Goal: Transaction & Acquisition: Purchase product/service

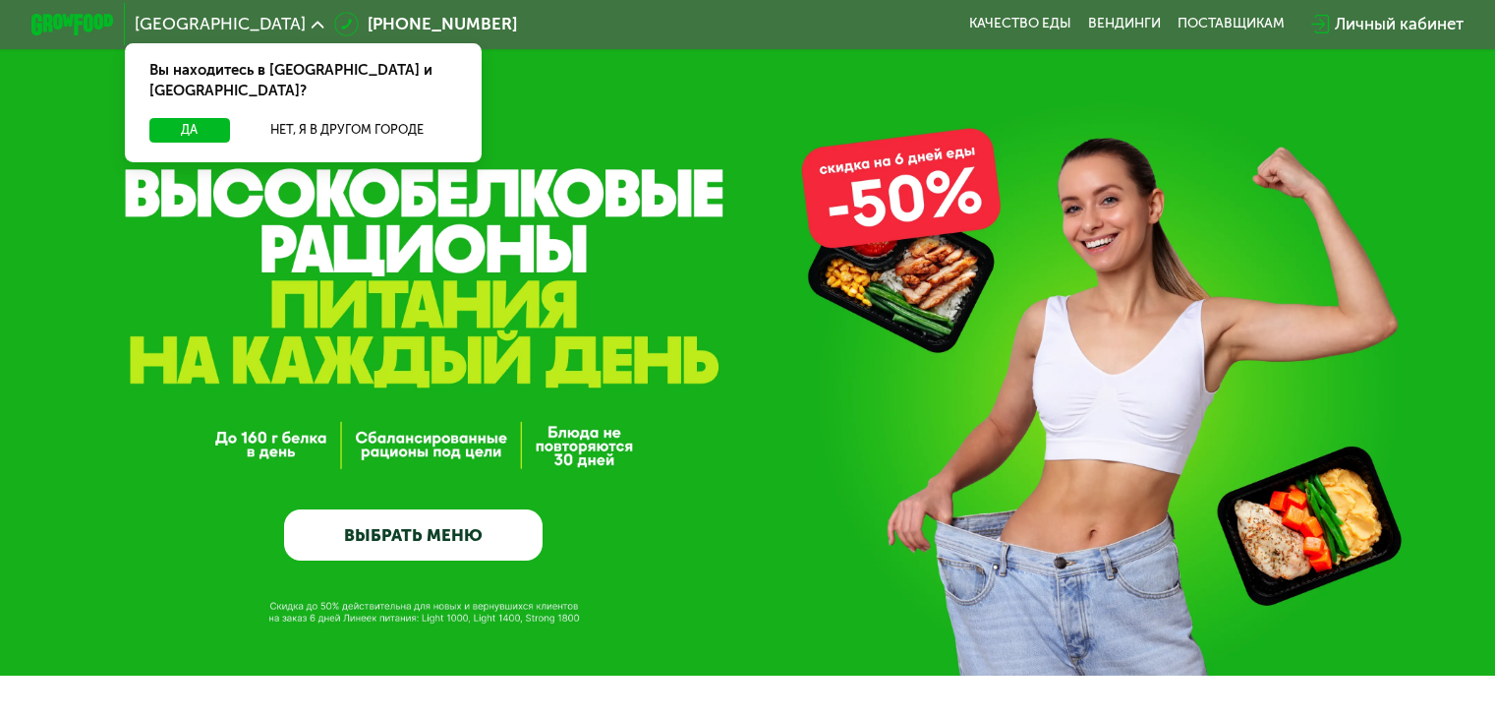
click at [326, 118] on button "Нет, я в другом городе" at bounding box center [347, 130] width 219 height 25
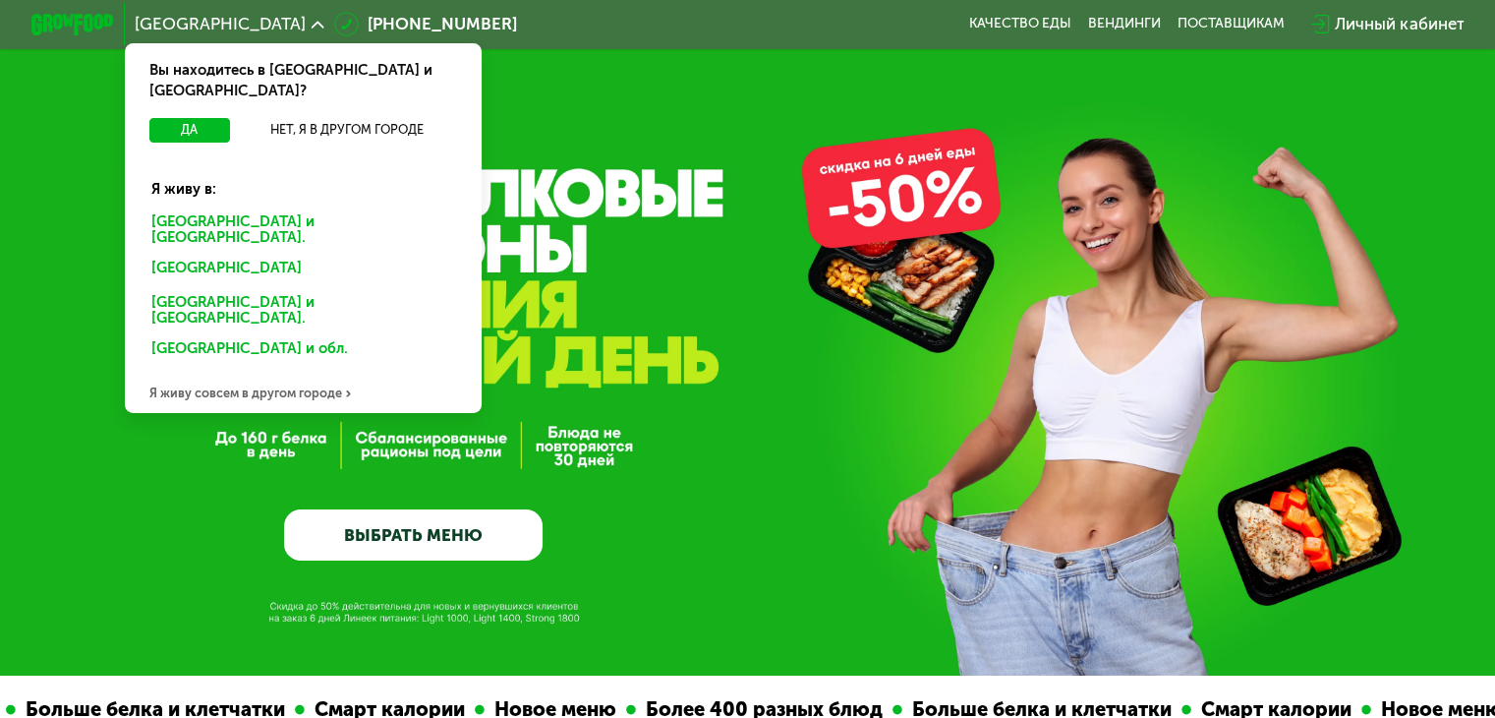
click at [235, 208] on div "[GEOGRAPHIC_DATA] и [GEOGRAPHIC_DATA]." at bounding box center [303, 229] width 332 height 43
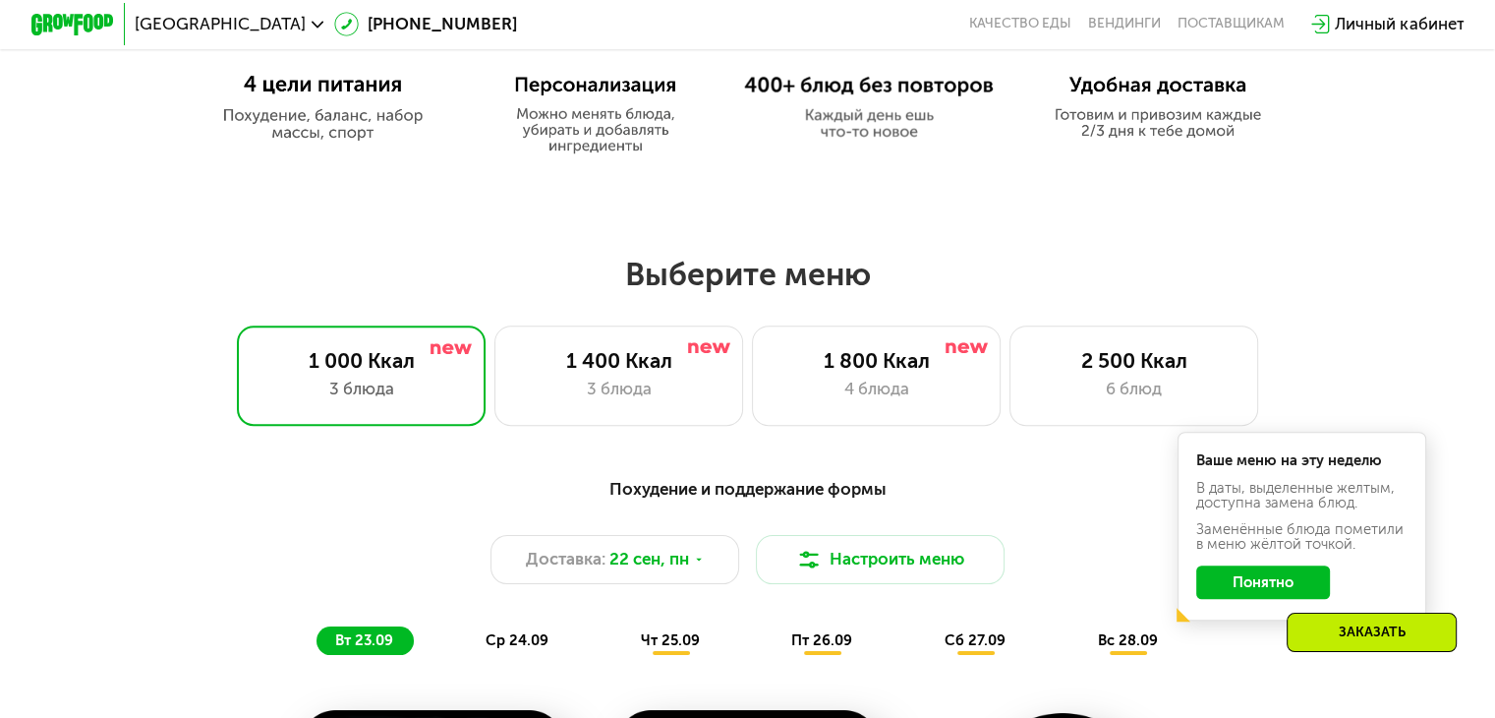
scroll to position [1115, 0]
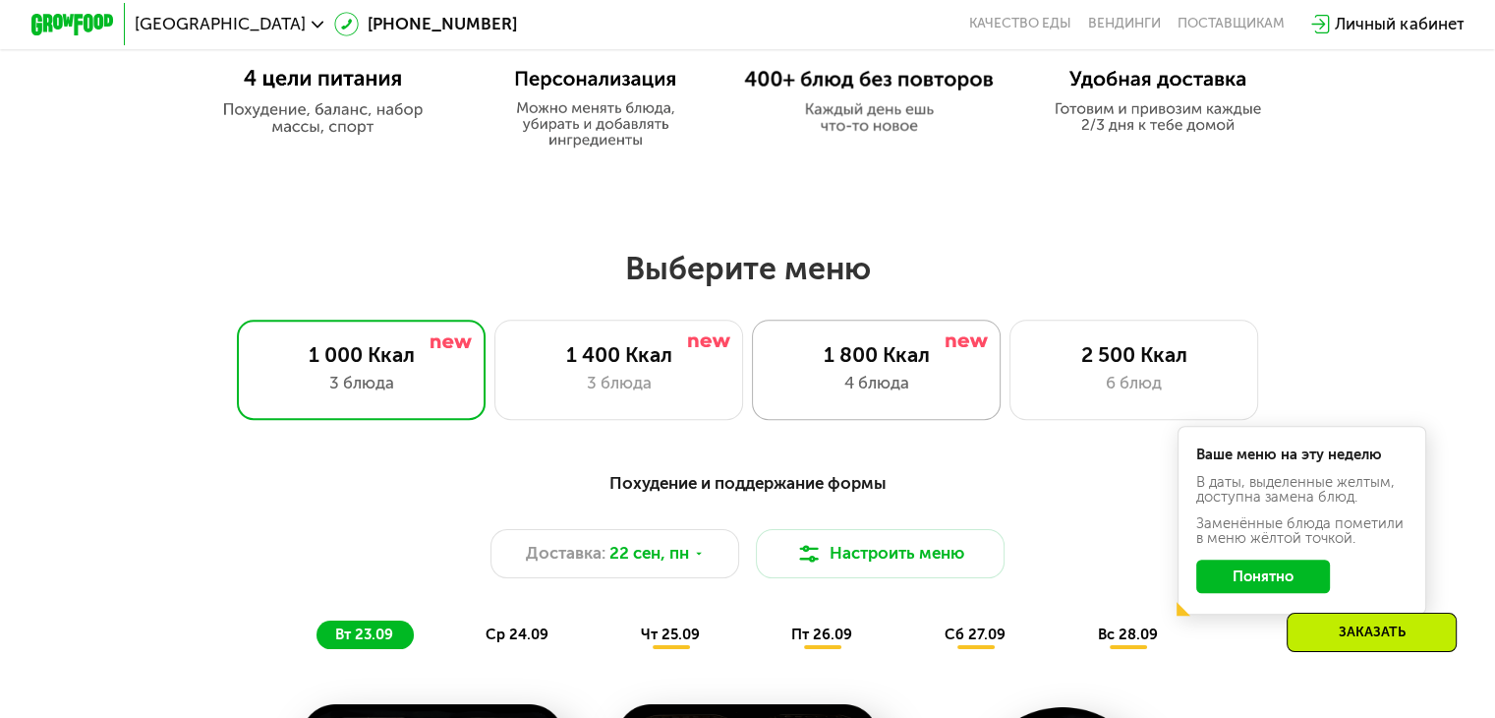
click at [948, 395] on div "4 блюда" at bounding box center [876, 383] width 205 height 25
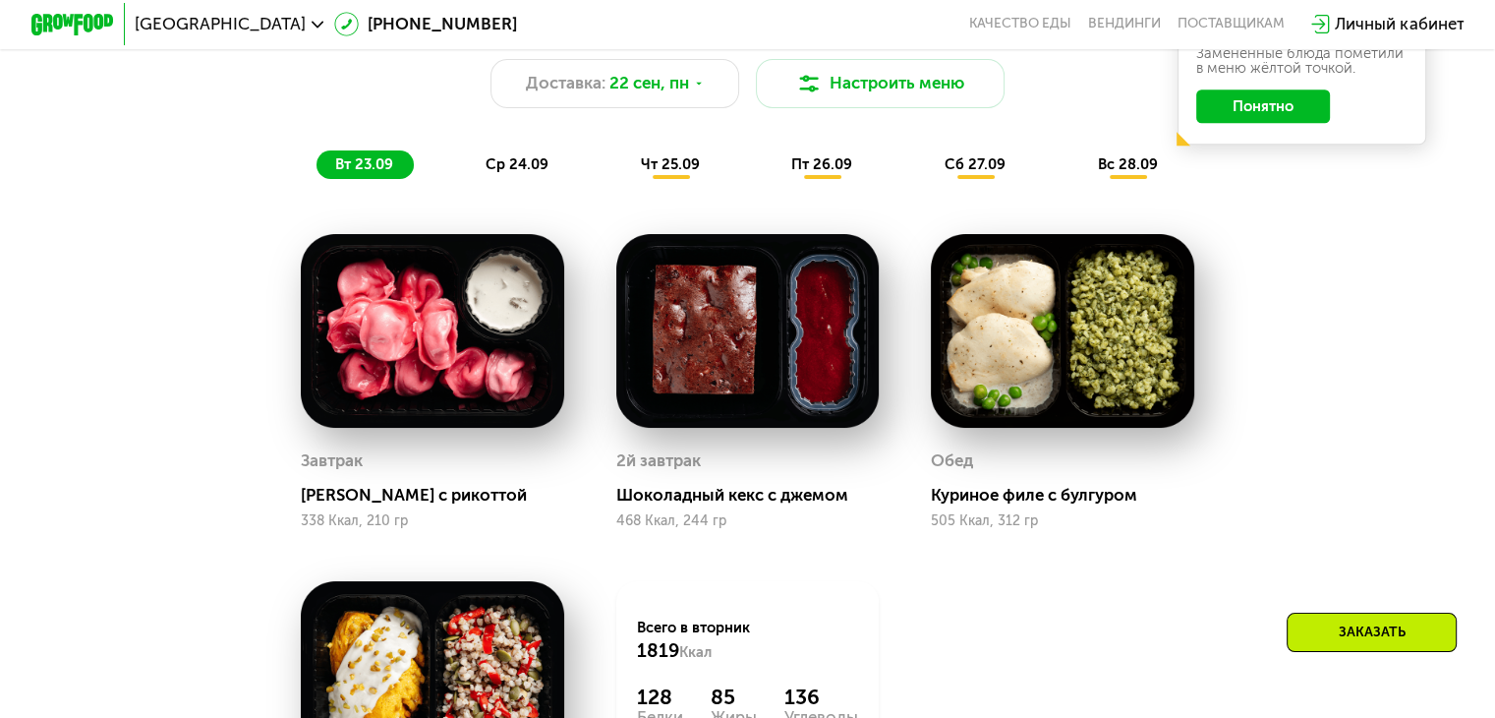
scroll to position [1577, 0]
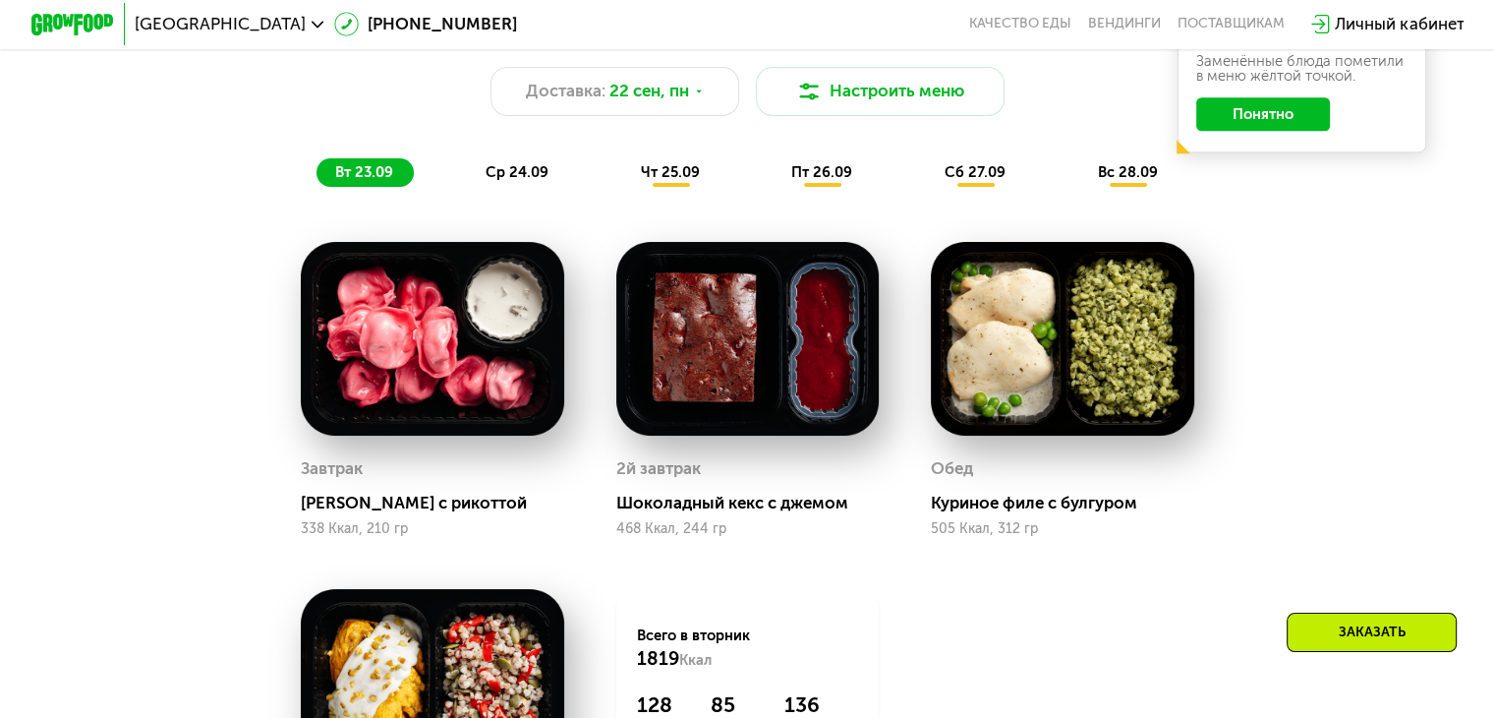
click at [515, 181] on span "ср 24.09" at bounding box center [517, 172] width 63 height 18
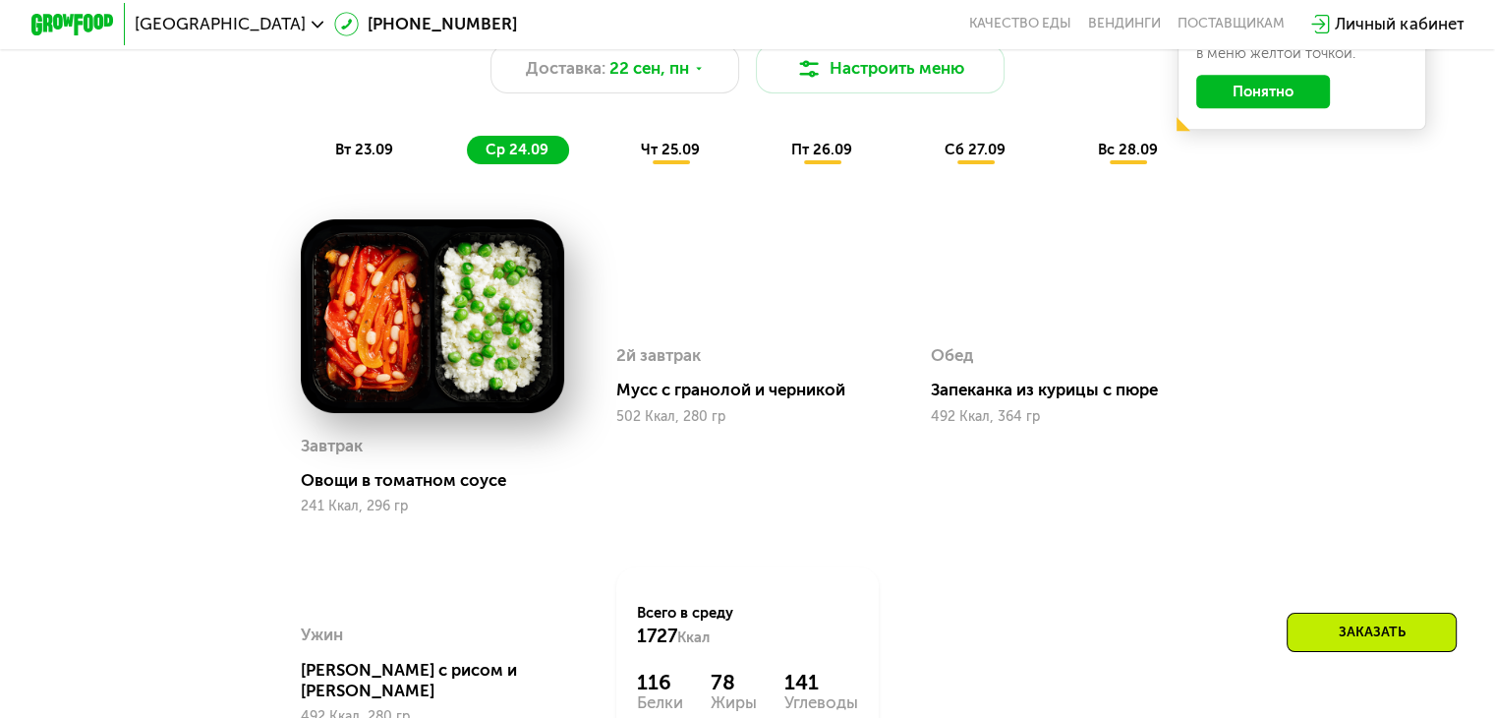
scroll to position [1598, 0]
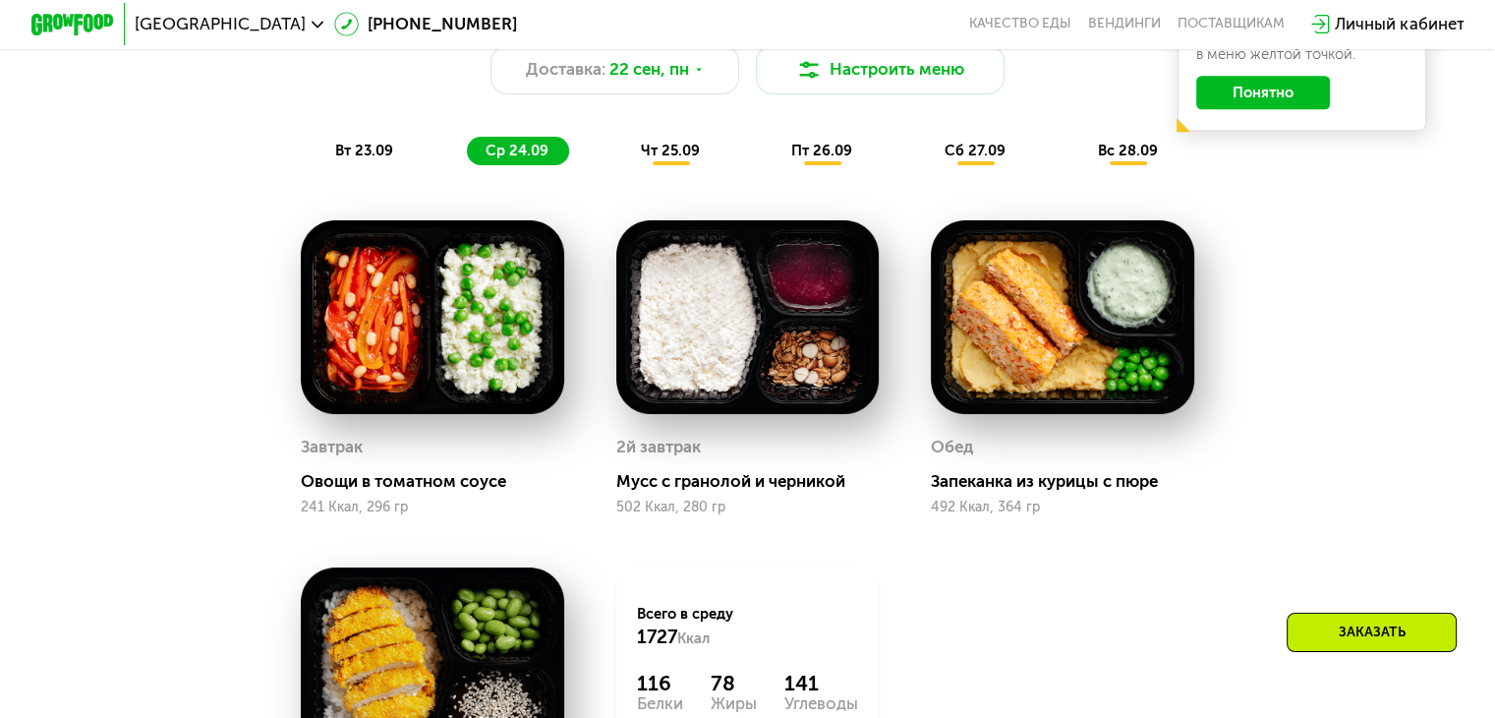
click at [678, 159] on span "чт 25.09" at bounding box center [670, 151] width 59 height 18
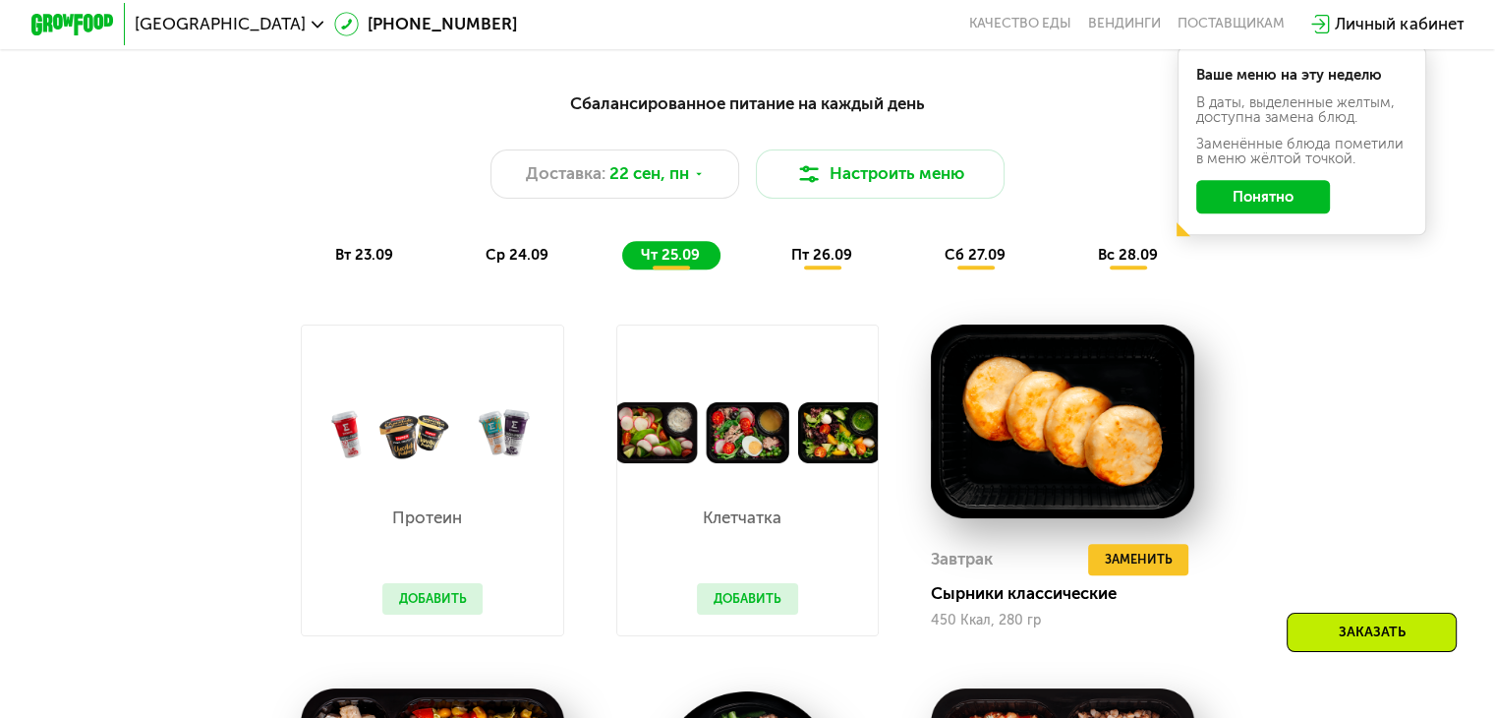
scroll to position [1490, 0]
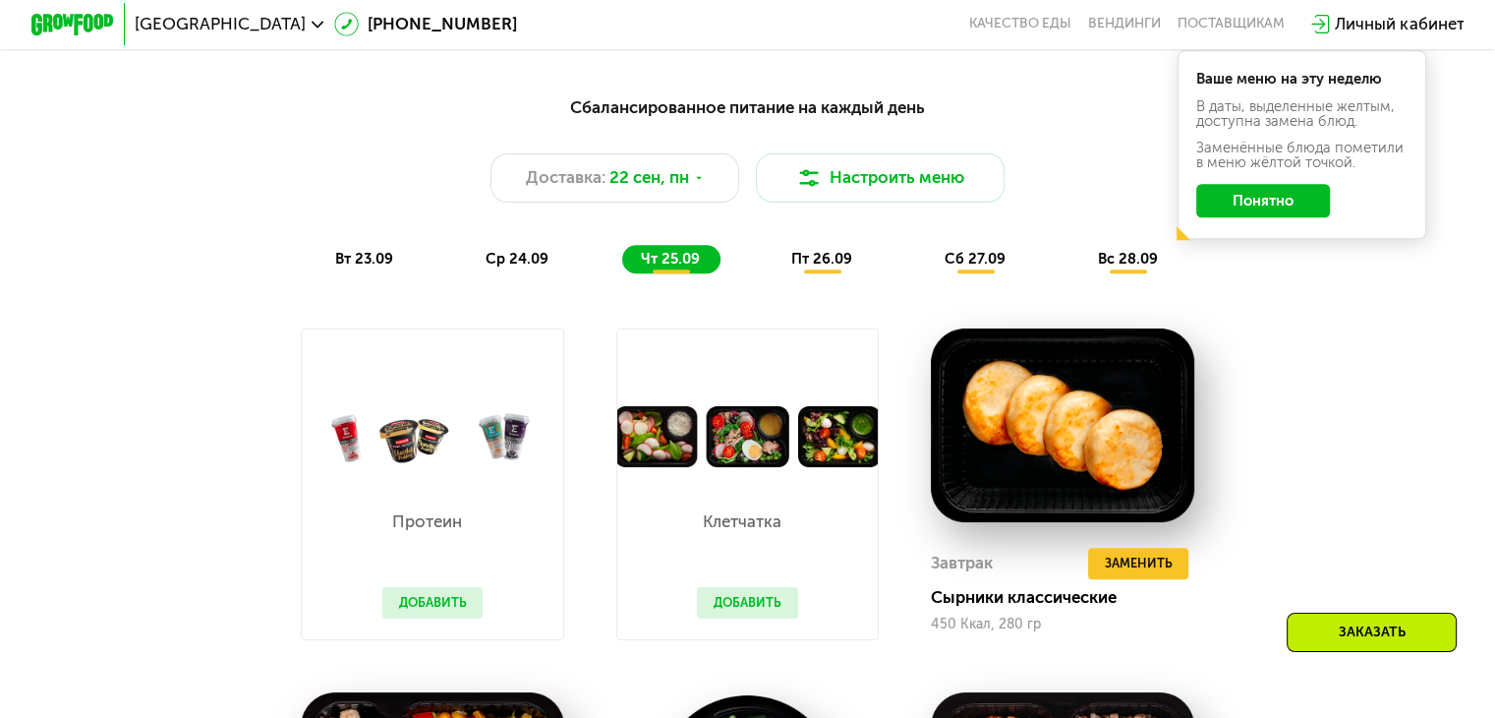
click at [818, 267] on span "пт 26.09" at bounding box center [821, 259] width 61 height 18
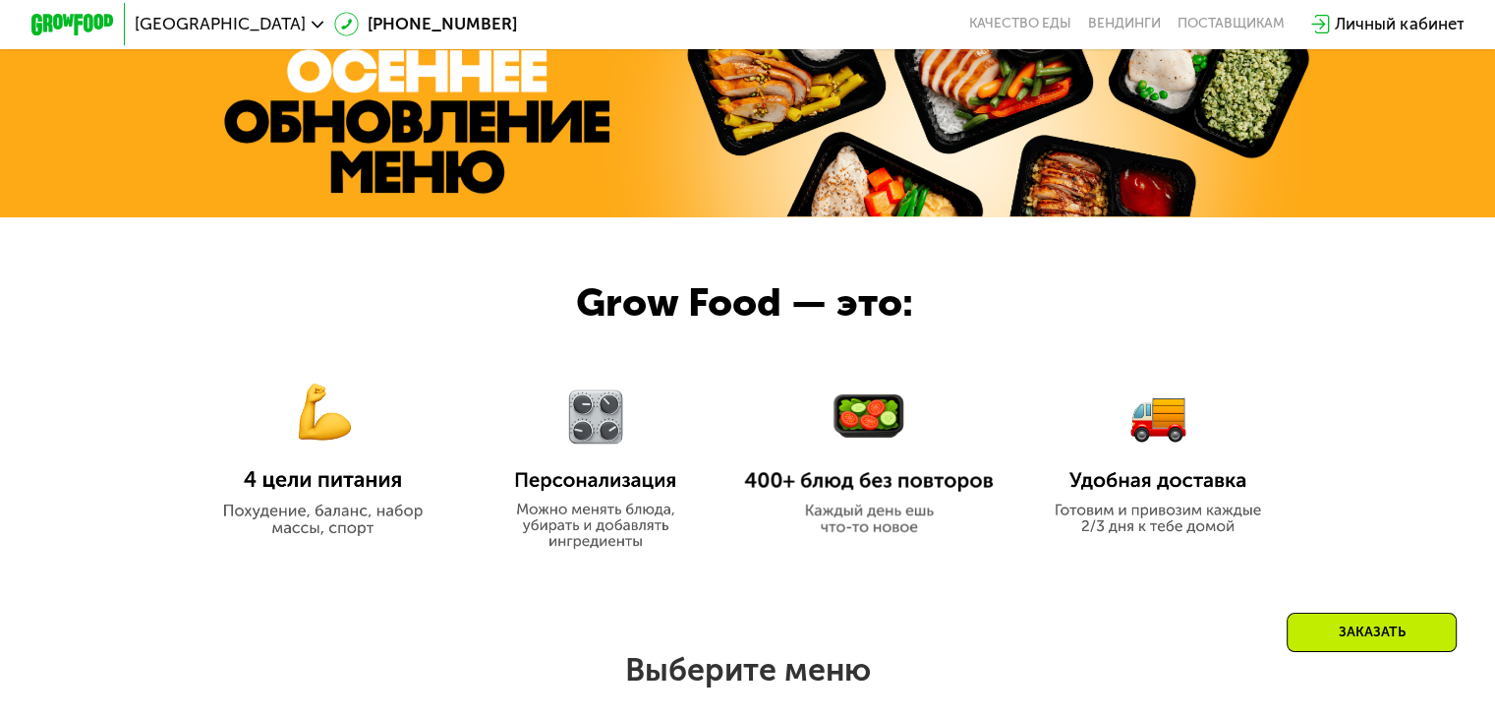
scroll to position [712, 0]
